Goal: Book appointment/travel/reservation

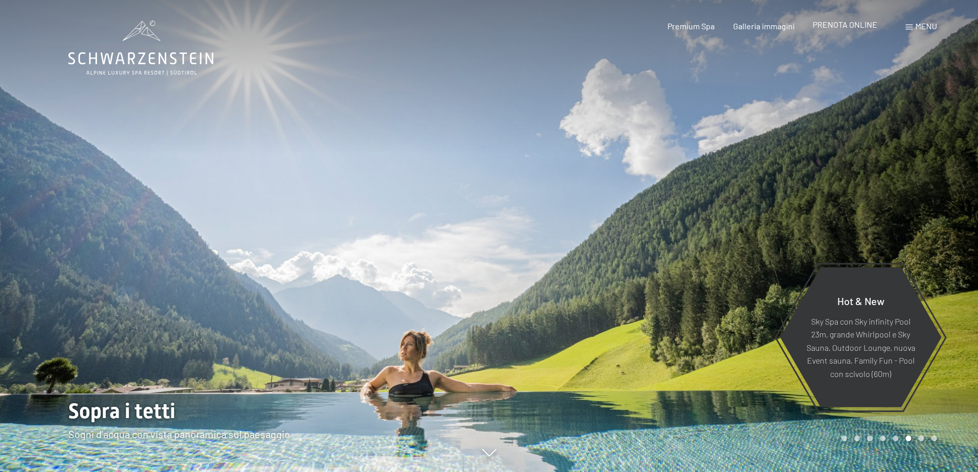
click at [851, 26] on span "PRENOTA ONLINE" at bounding box center [845, 25] width 65 height 10
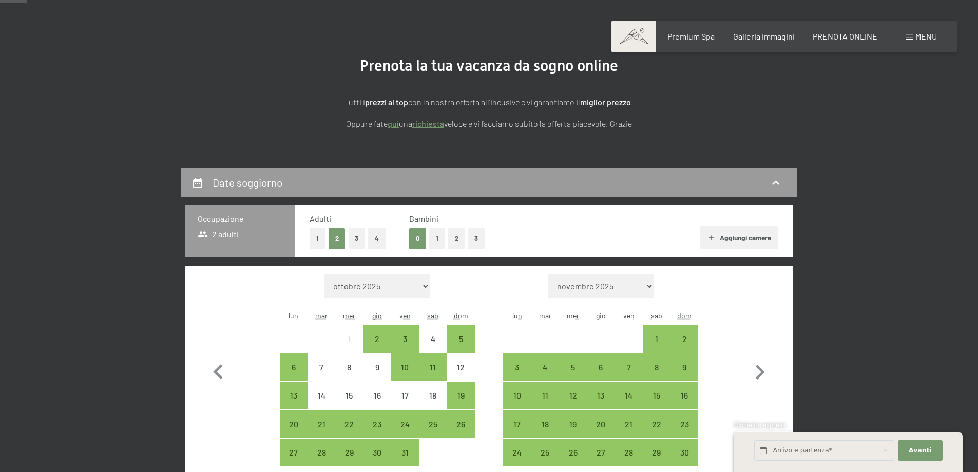
scroll to position [103, 0]
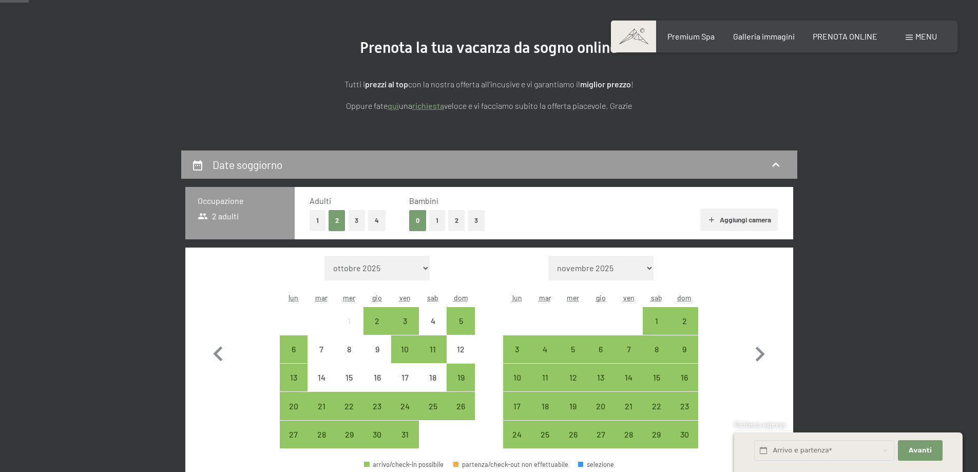
click at [437, 222] on button "1" at bounding box center [437, 220] width 16 height 21
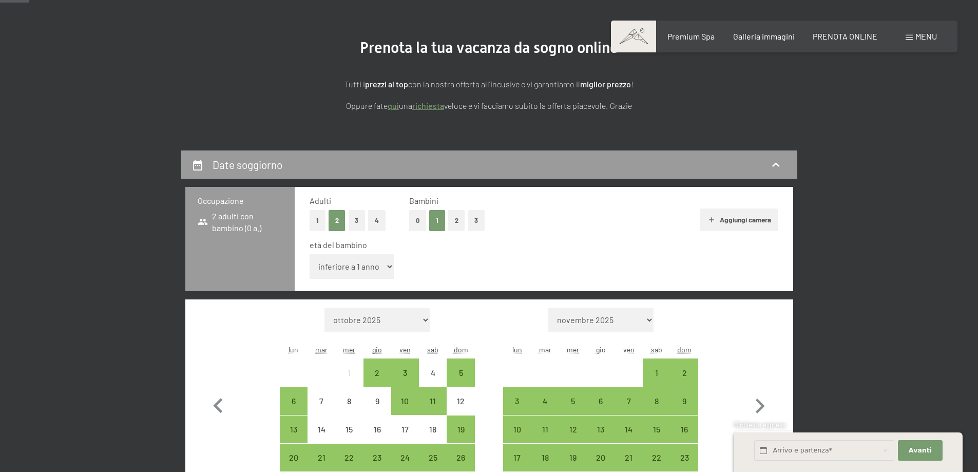
click at [381, 267] on select "inferiore a 1 anno 1 anno 2 anni 3 anni 4 anni 5 anni 6 anni 7 anni 8 anni 9 an…" at bounding box center [352, 266] width 85 height 25
select select "1"
click at [310, 254] on select "inferiore a 1 anno 1 anno 2 anni 3 anni 4 anni 5 anni 6 anni 7 anni 8 anni 9 an…" at bounding box center [352, 266] width 85 height 25
click at [399, 403] on div "10" at bounding box center [405, 410] width 26 height 26
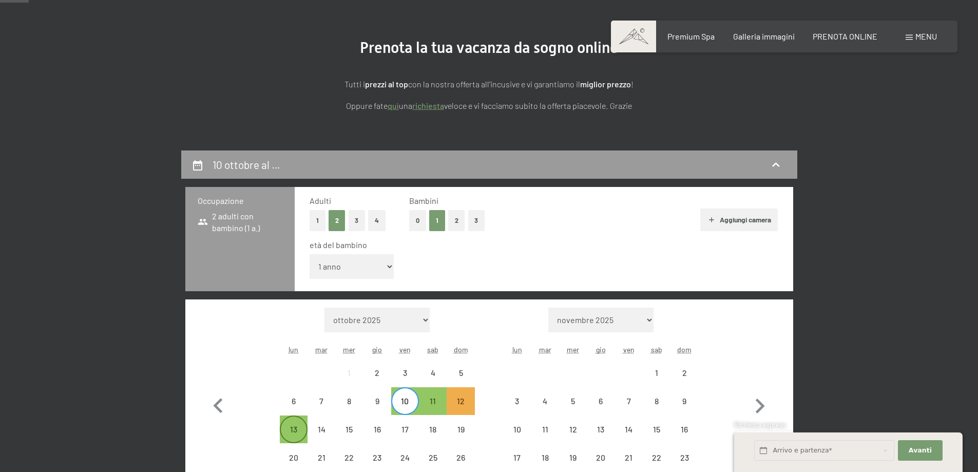
click at [285, 433] on div "13" at bounding box center [294, 438] width 26 height 26
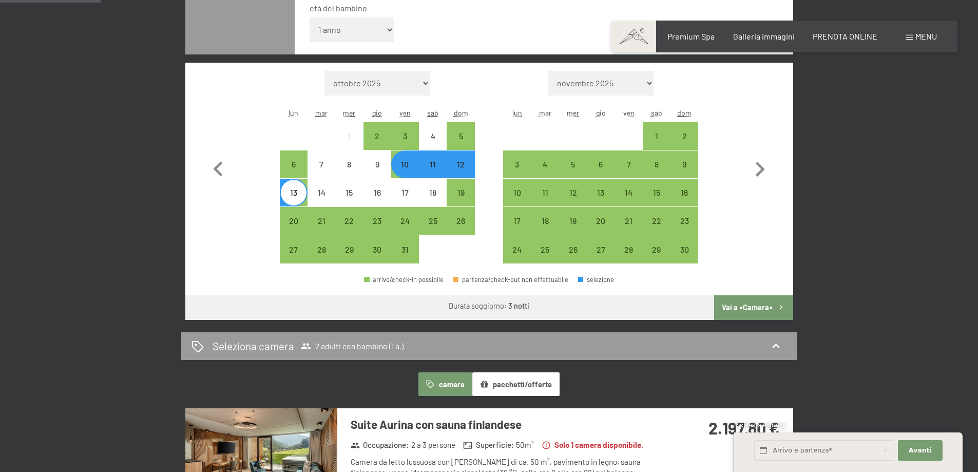
scroll to position [359, 0]
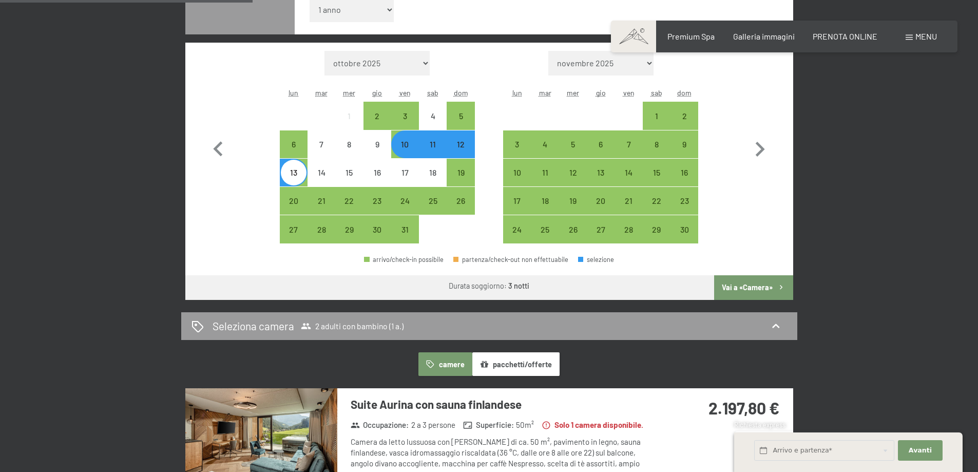
click at [759, 285] on button "Vai a «Camera»" at bounding box center [753, 287] width 79 height 25
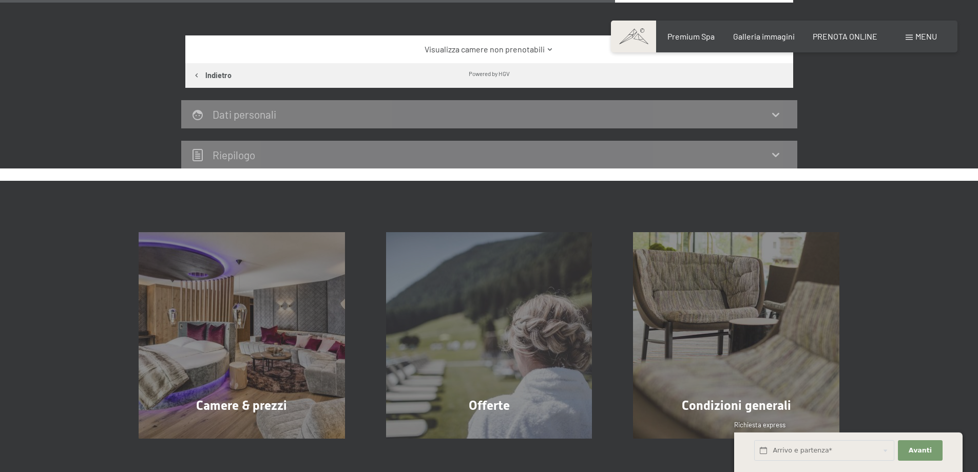
scroll to position [924, 0]
